Goal: Information Seeking & Learning: Learn about a topic

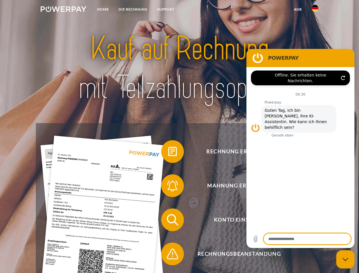
click at [63, 10] on img at bounding box center [64, 9] width 46 height 6
click at [315, 10] on img at bounding box center [315, 8] width 7 height 7
click at [298, 9] on link "agb" at bounding box center [298, 9] width 18 height 10
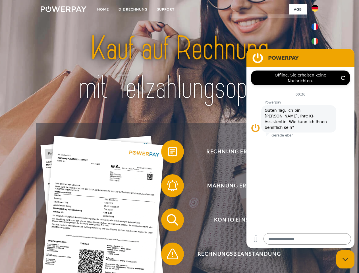
click at [168, 153] on span at bounding box center [164, 151] width 28 height 28
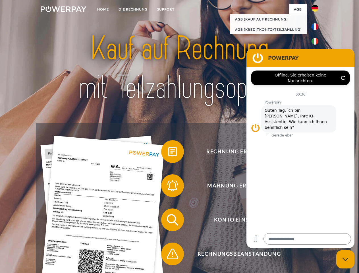
click at [168, 187] on span at bounding box center [164, 186] width 28 height 28
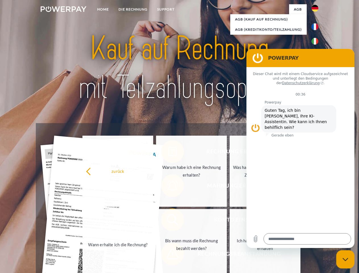
click at [168, 221] on link "Bis wann muss die Rechnung bezahlt werden?" at bounding box center [191, 244] width 71 height 71
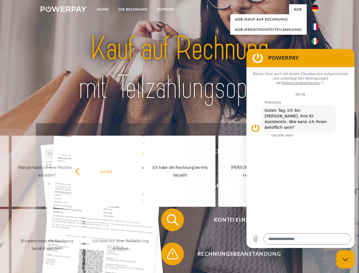
click at [168, 255] on span at bounding box center [164, 254] width 28 height 28
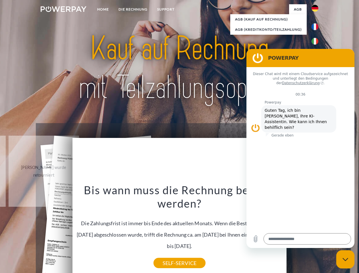
click at [346, 259] on icon "Messaging-Fenster schließen" at bounding box center [346, 260] width 6 height 4
type textarea "*"
